Goal: Information Seeking & Learning: Understand process/instructions

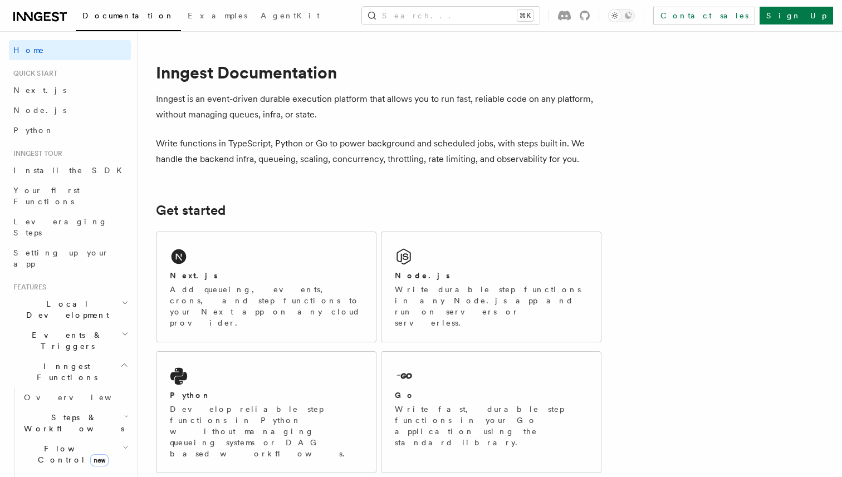
click at [57, 294] on h2 "Local Development" at bounding box center [70, 309] width 122 height 31
click at [73, 325] on link "Overview" at bounding box center [74, 335] width 111 height 20
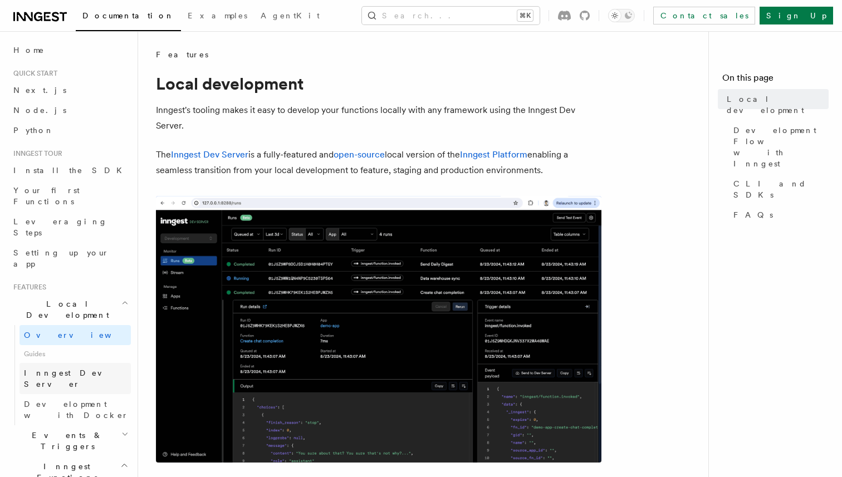
click at [68, 369] on span "Inngest Dev Server" at bounding box center [71, 379] width 95 height 20
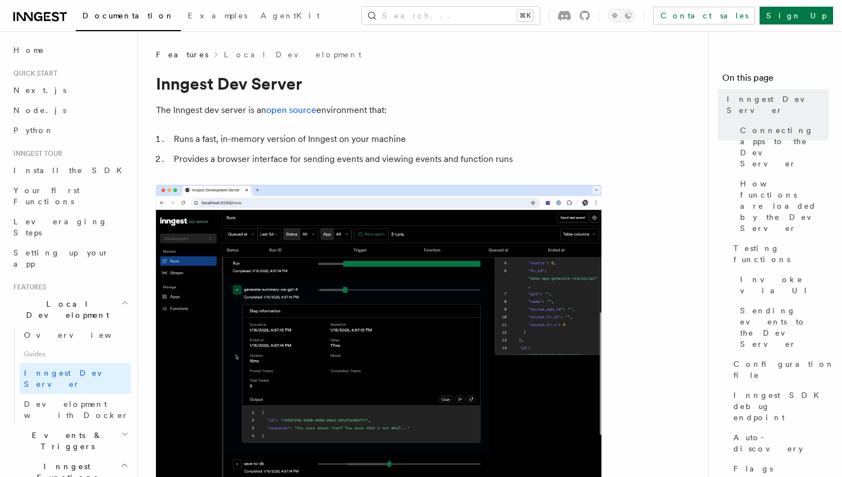
copy code "npx inngest-cli@latest dev"
